Goal: Information Seeking & Learning: Learn about a topic

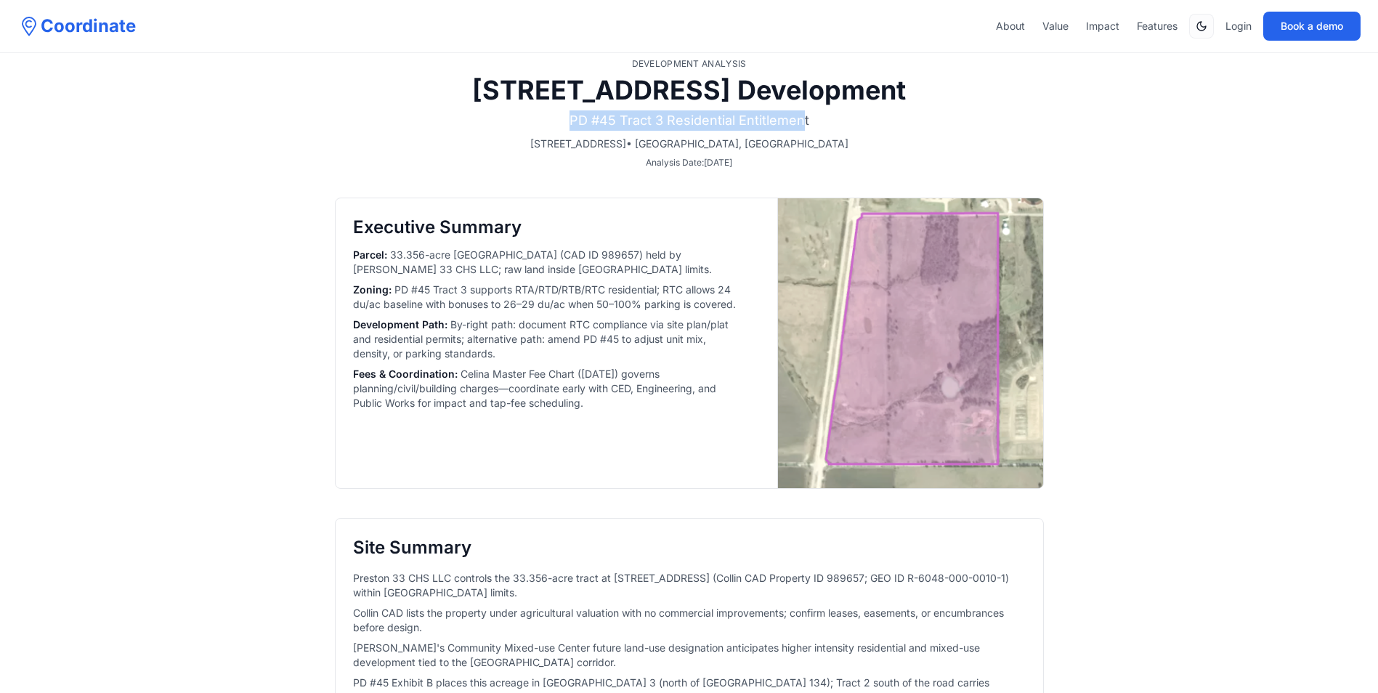
drag, startPoint x: 572, startPoint y: 121, endPoint x: 803, endPoint y: 119, distance: 231.0
click at [803, 119] on p "PD #45 Tract 3 Residential Entitlement" at bounding box center [689, 120] width 709 height 20
drag, startPoint x: 803, startPoint y: 119, endPoint x: 902, endPoint y: 126, distance: 99.0
click at [902, 126] on p "PD #45 Tract 3 Residential Entitlement" at bounding box center [689, 120] width 709 height 20
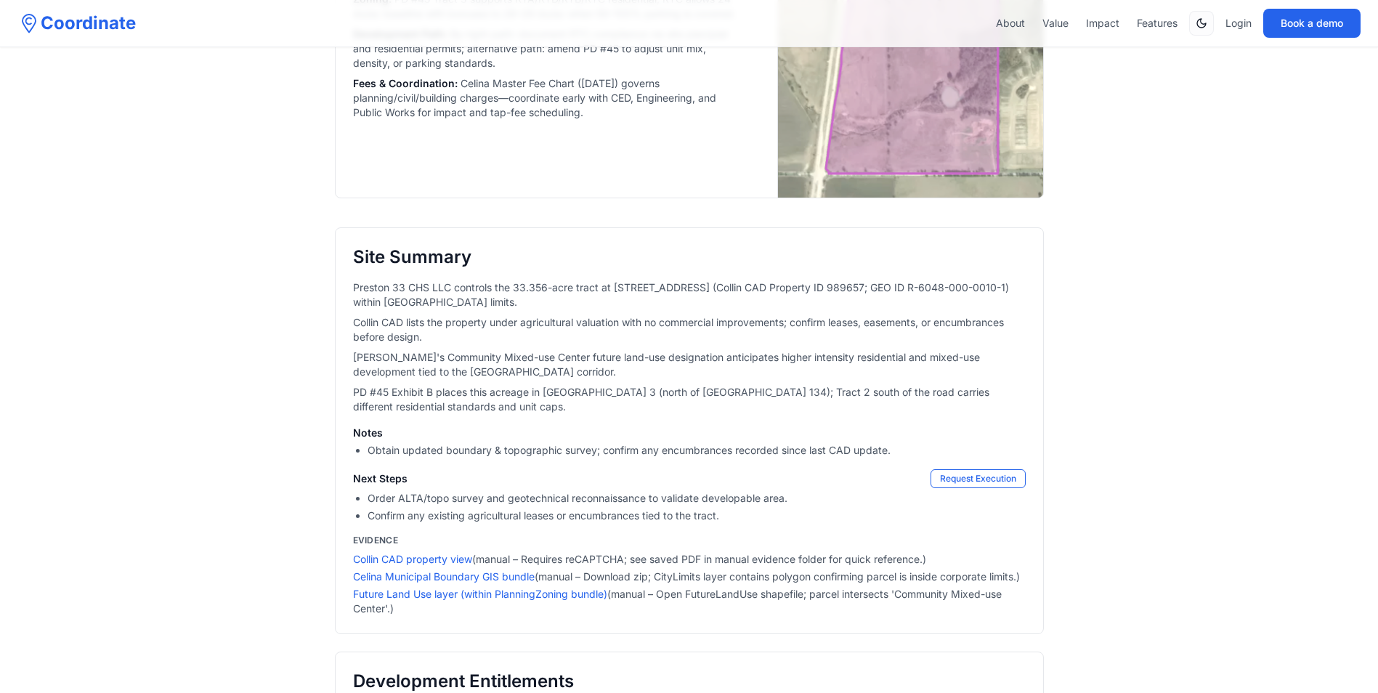
scroll to position [363, 0]
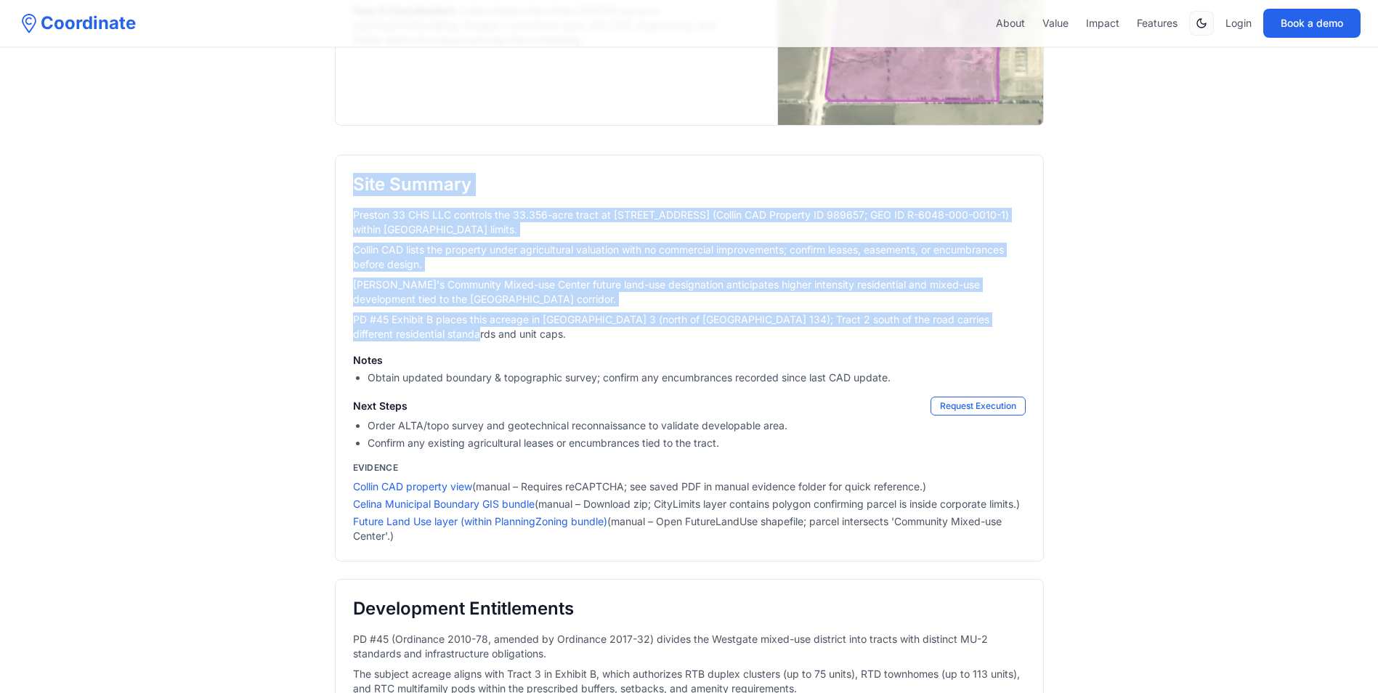
drag, startPoint x: 355, startPoint y: 183, endPoint x: 463, endPoint y: 333, distance: 185.1
click at [463, 333] on div "Site Summary Preston 33 CHS LLC controls the 33.356-acre tract at [STREET_ADDRE…" at bounding box center [689, 358] width 709 height 407
drag, startPoint x: 463, startPoint y: 333, endPoint x: 517, endPoint y: 336, distance: 53.9
click at [517, 336] on p "PD #45 Exhibit B places this acreage in [GEOGRAPHIC_DATA] 3 (north of [GEOGRAPH…" at bounding box center [689, 326] width 673 height 29
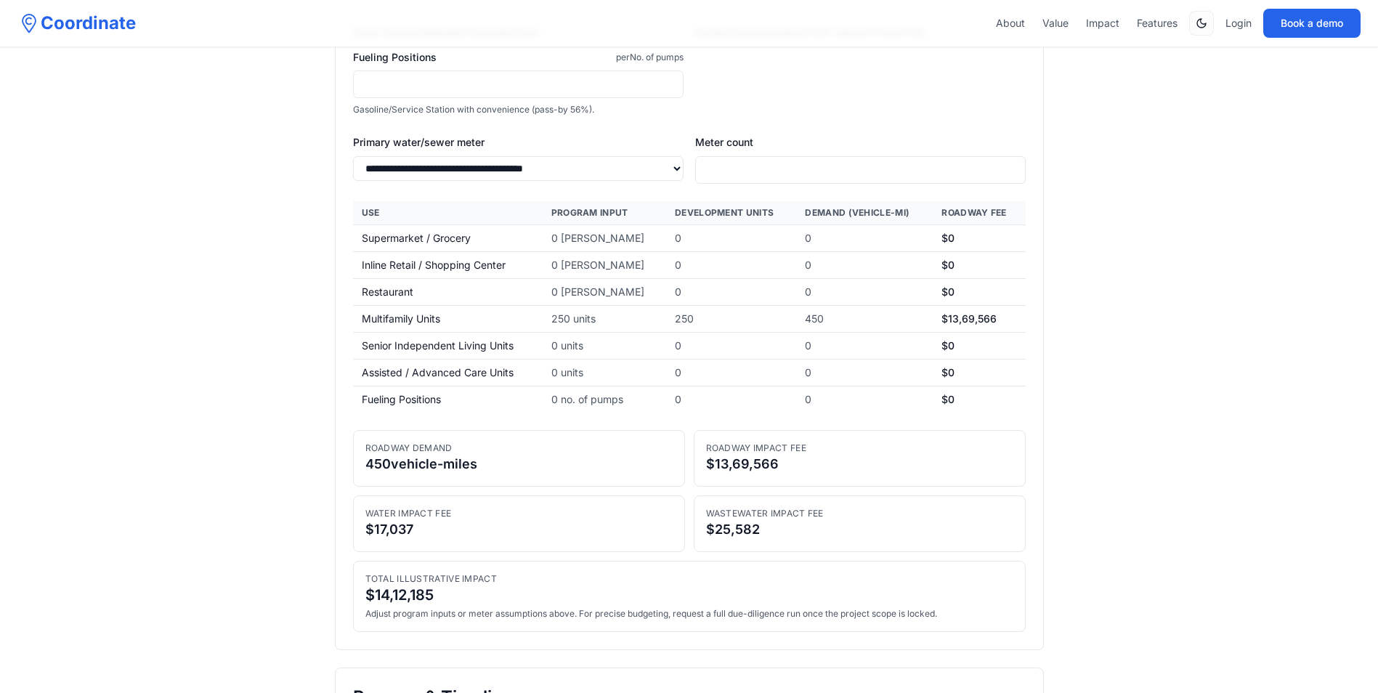
scroll to position [3632, 0]
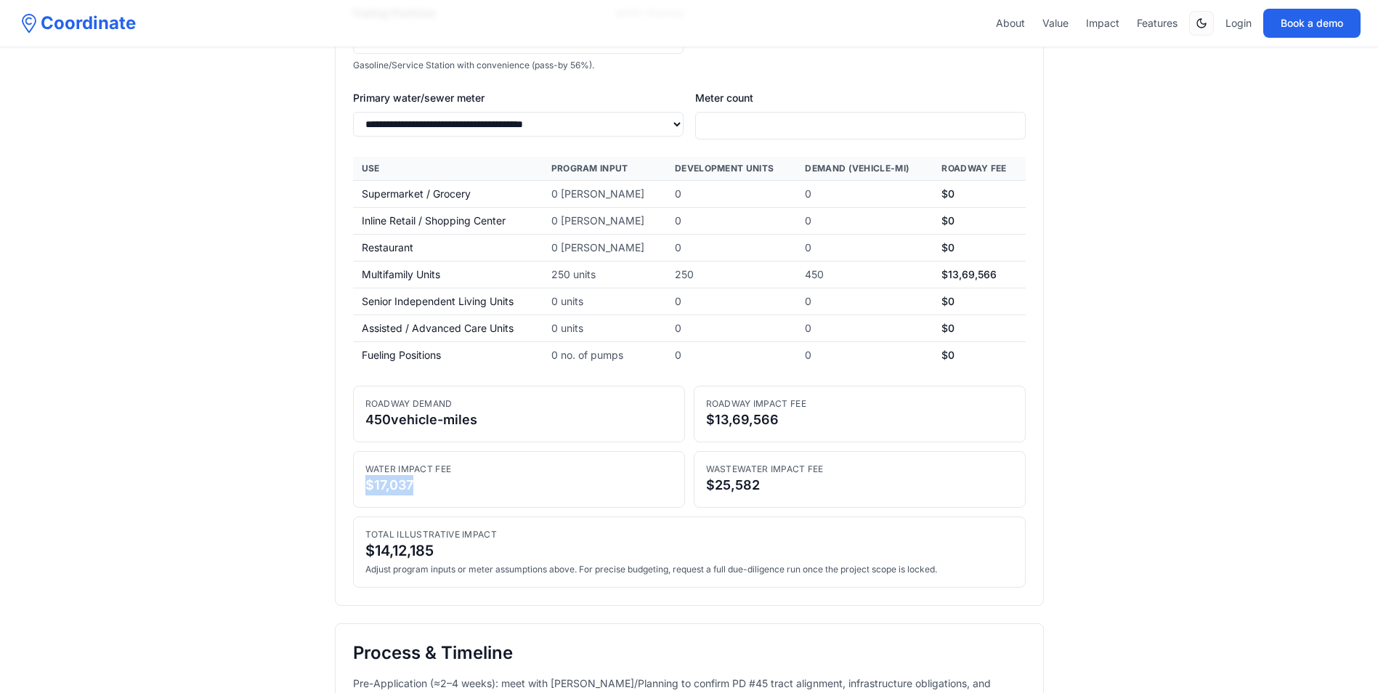
drag, startPoint x: 432, startPoint y: 498, endPoint x: 345, endPoint y: 498, distance: 87.2
click at [345, 498] on section "**********" at bounding box center [689, 135] width 709 height 942
click at [793, 495] on div "$25,582" at bounding box center [859, 485] width 307 height 20
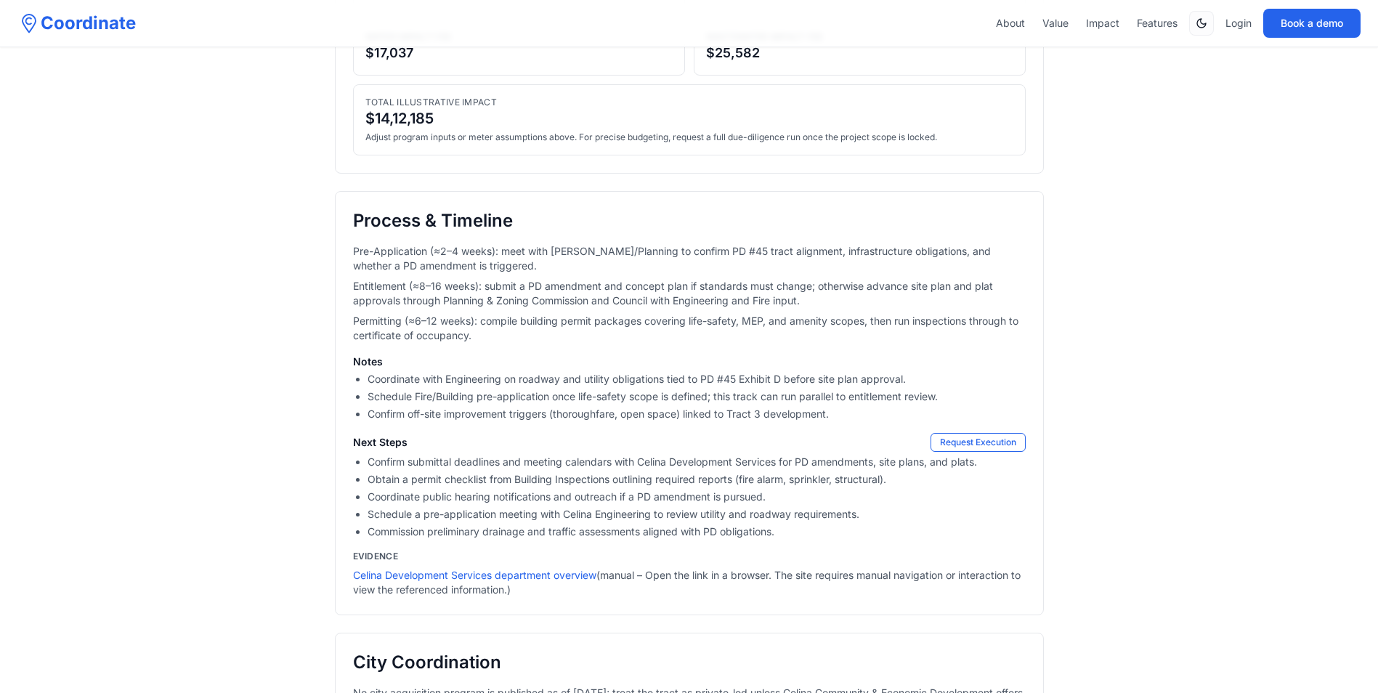
scroll to position [4068, 0]
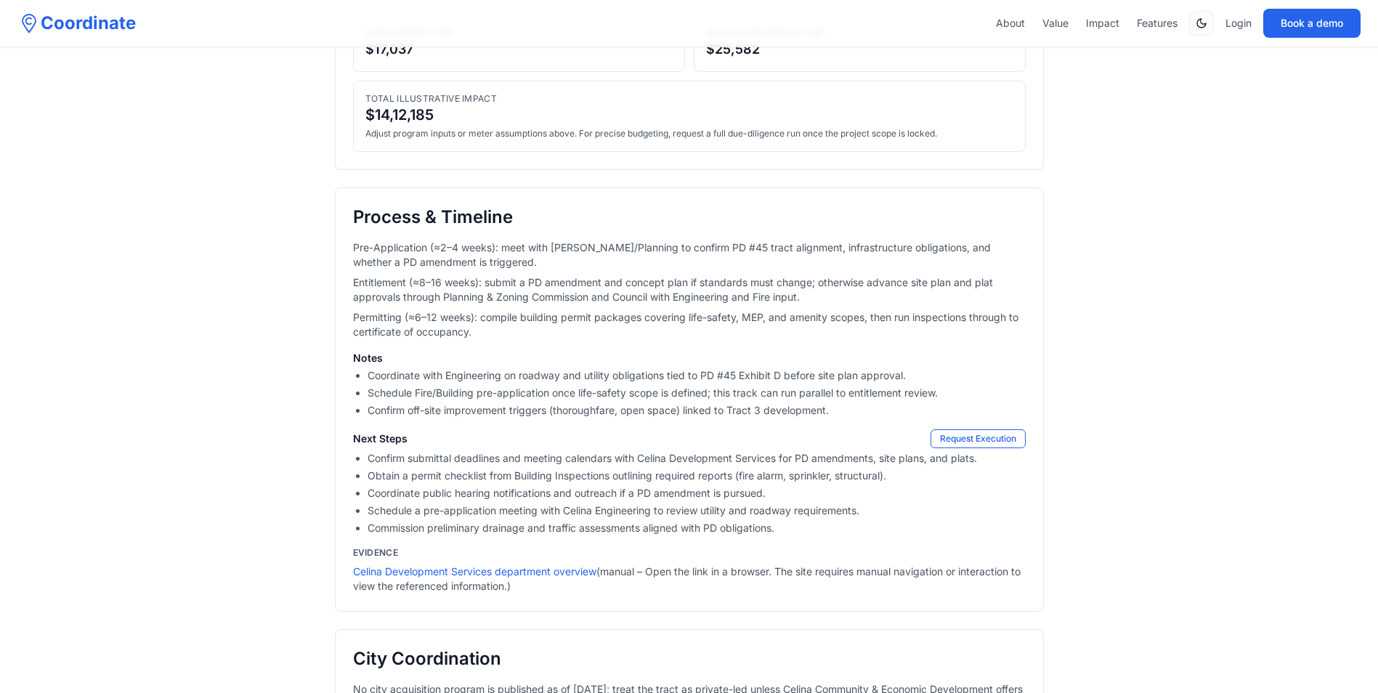
click at [599, 400] on li "Schedule Fire/Building pre-application once life-safety scope is defined; this …" at bounding box center [697, 393] width 658 height 15
